Goal: Book appointment/travel/reservation

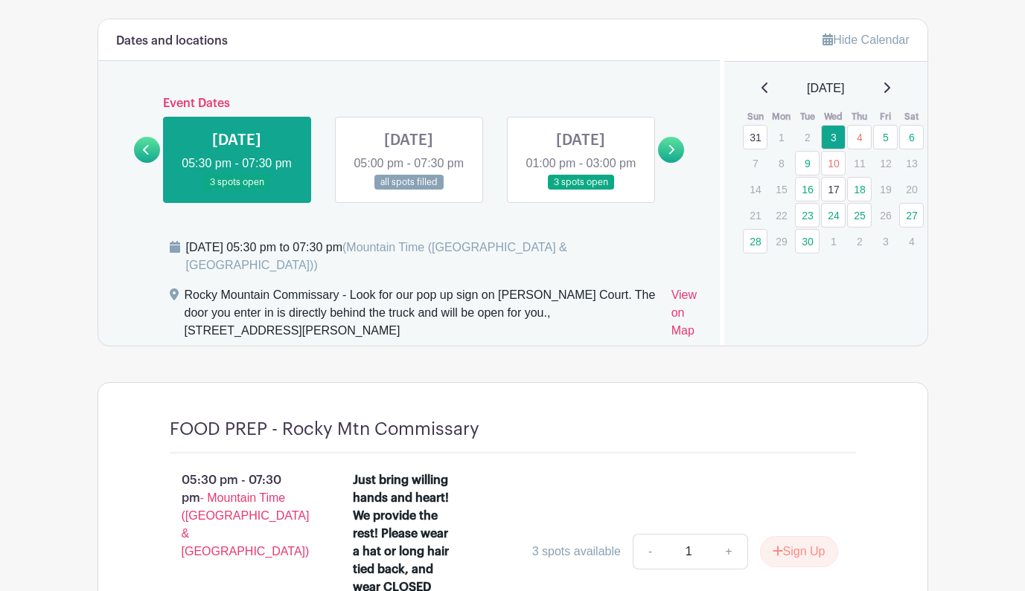
scroll to position [863, 0]
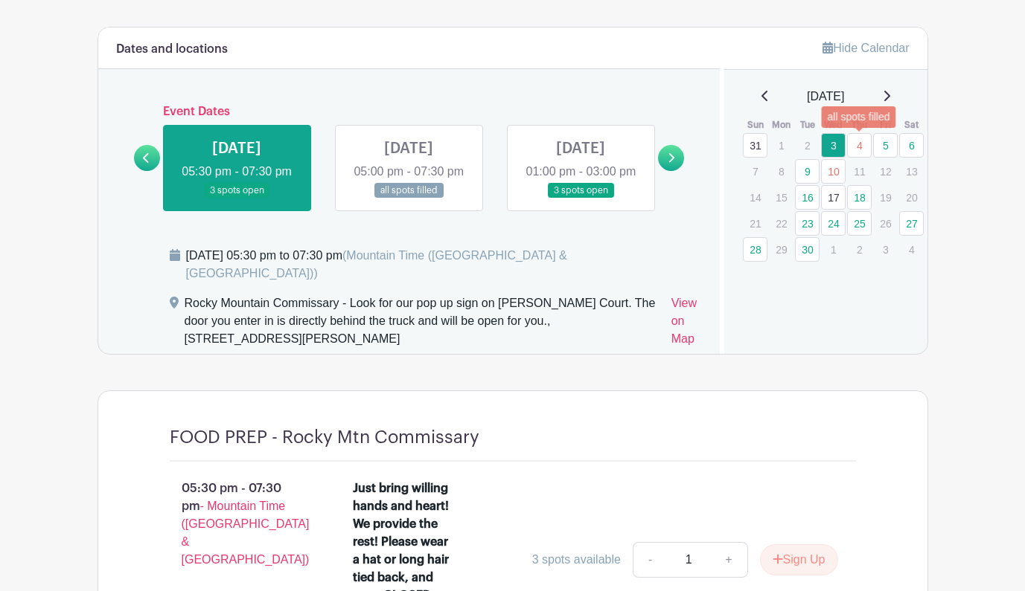
click at [861, 136] on link "4" at bounding box center [859, 145] width 25 height 25
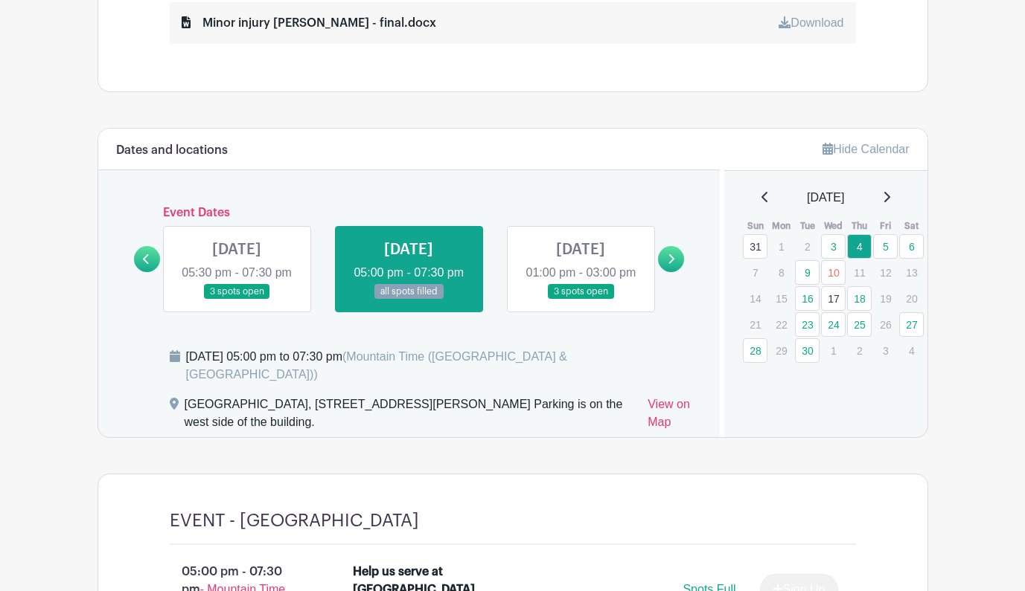
scroll to position [759, 0]
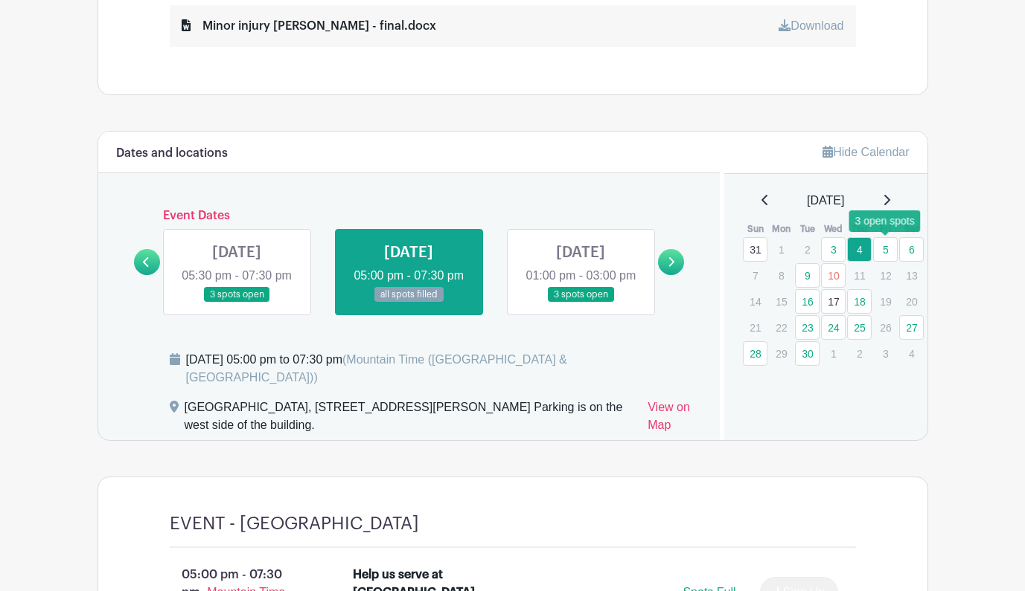
click at [883, 250] on link "5" at bounding box center [885, 249] width 25 height 25
click at [886, 246] on link "5" at bounding box center [885, 249] width 25 height 25
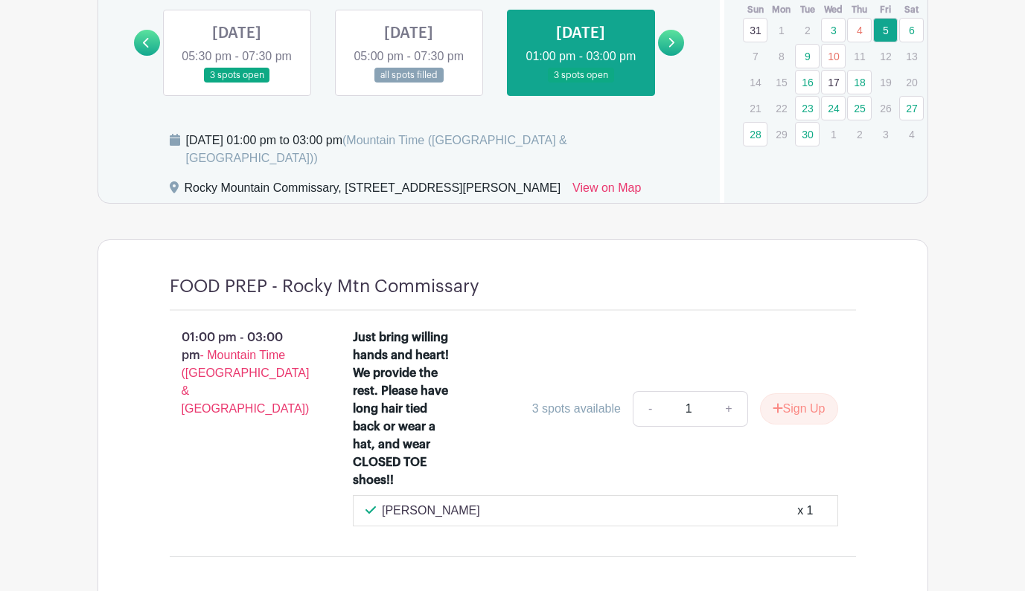
scroll to position [978, 0]
click at [910, 29] on link "6" at bounding box center [911, 31] width 25 height 25
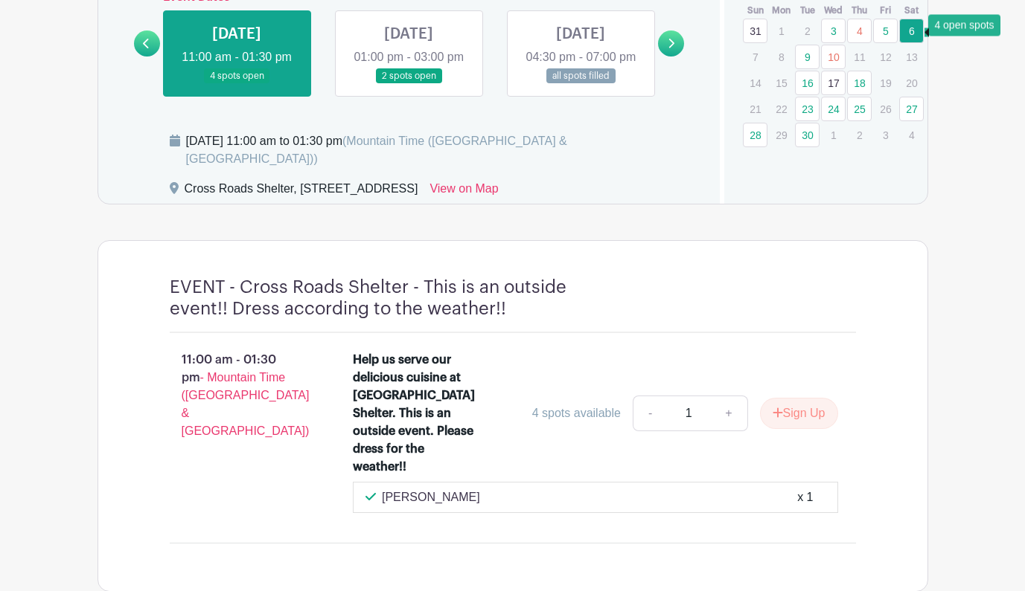
click at [911, 29] on link "6" at bounding box center [911, 31] width 25 height 25
click at [911, 28] on link "6" at bounding box center [911, 31] width 25 height 25
